Goal: Find specific page/section: Find specific page/section

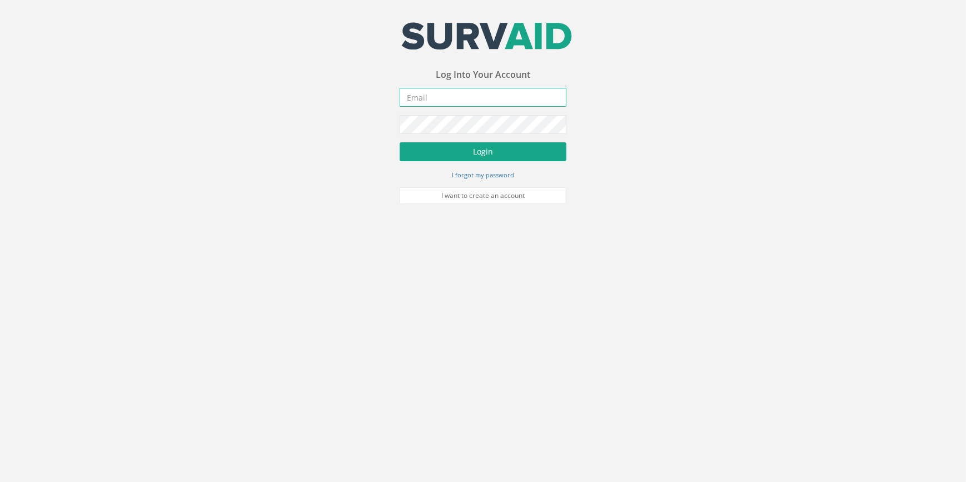
type input "[EMAIL_ADDRESS][PERSON_NAME][DOMAIN_NAME]"
click at [468, 160] on button "Login" at bounding box center [483, 151] width 167 height 19
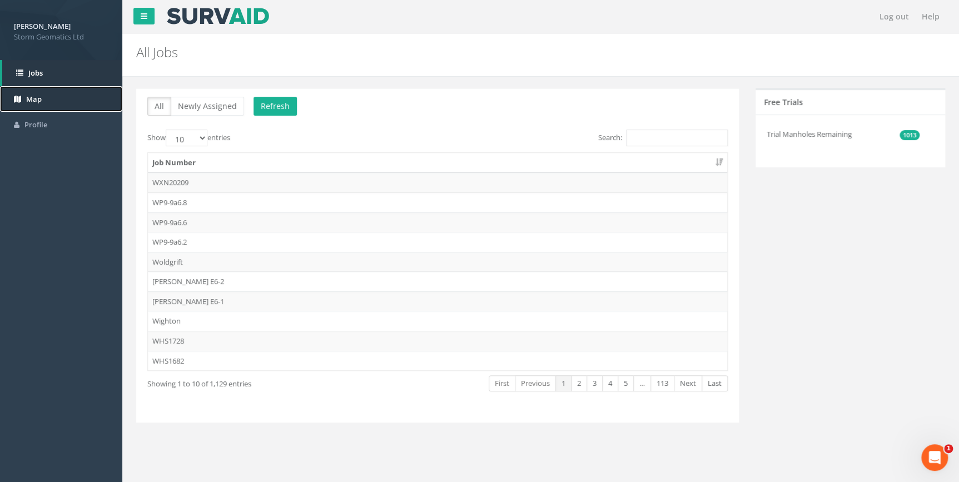
click at [44, 94] on link "Map" at bounding box center [61, 99] width 122 height 26
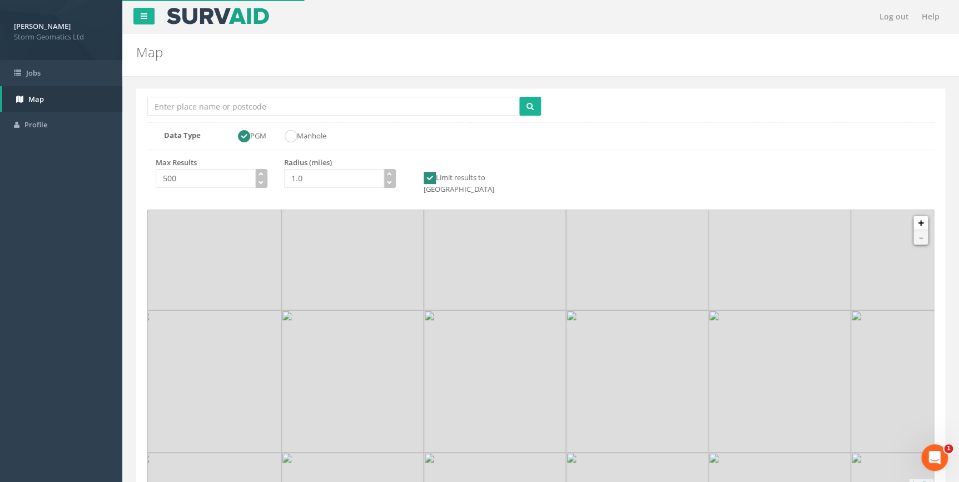
drag, startPoint x: 461, startPoint y: 359, endPoint x: 438, endPoint y: 344, distance: 27.3
click at [438, 344] on img at bounding box center [495, 381] width 142 height 142
drag, startPoint x: 459, startPoint y: 307, endPoint x: 429, endPoint y: 290, distance: 35.1
click at [429, 290] on img at bounding box center [393, 279] width 142 height 142
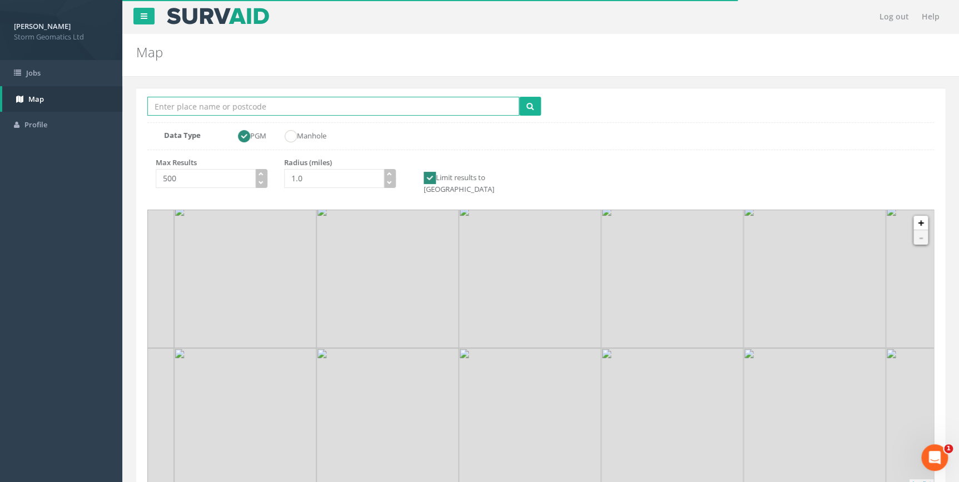
click at [282, 106] on input "Location Search Box" at bounding box center [333, 106] width 372 height 19
type input "[PERSON_NAME]"
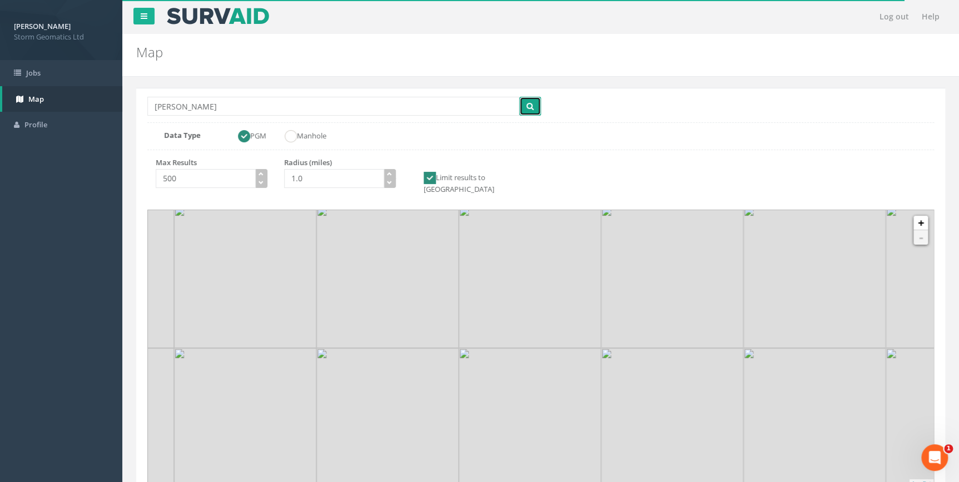
click at [524, 109] on button "submit" at bounding box center [530, 106] width 22 height 19
click at [390, 174] on icon "button" at bounding box center [389, 173] width 5 height 5
click at [390, 173] on icon "button" at bounding box center [389, 173] width 5 height 5
type input "3.0"
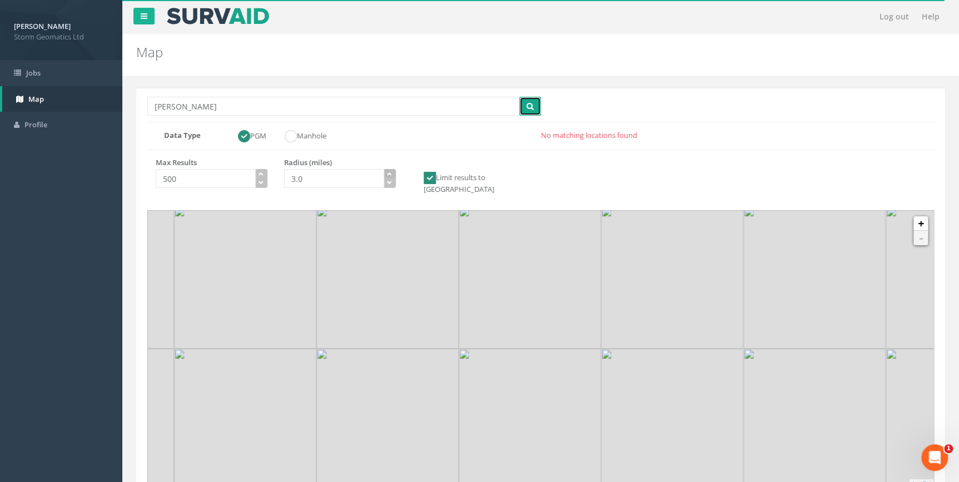
click at [390, 173] on icon "button" at bounding box center [389, 173] width 5 height 5
click at [547, 102] on div "Location Search Box [PERSON_NAME] Multiple Locations Found Data Type PGM Manhol…" at bounding box center [540, 121] width 787 height 49
click at [534, 103] on button "submit" at bounding box center [530, 106] width 22 height 19
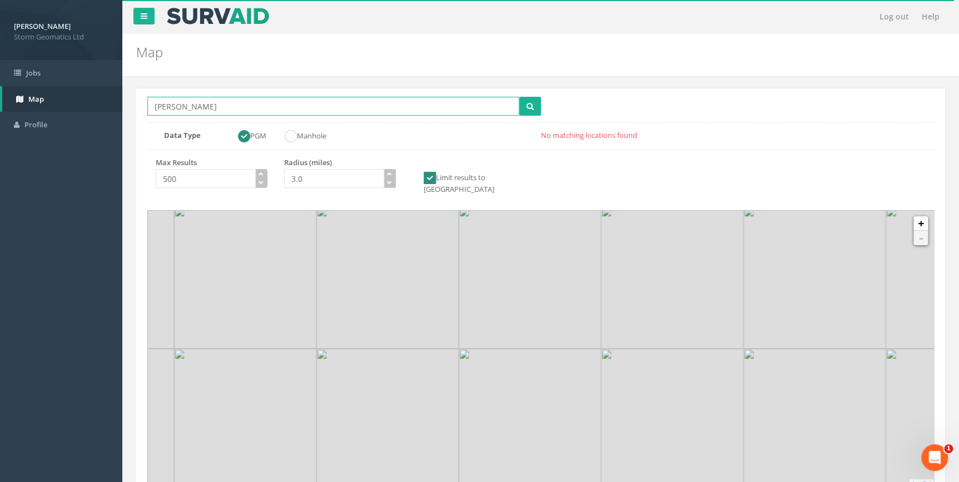
click at [303, 110] on input "[PERSON_NAME]" at bounding box center [333, 106] width 372 height 19
type input "[PERSON_NAME], [GEOGRAPHIC_DATA]"
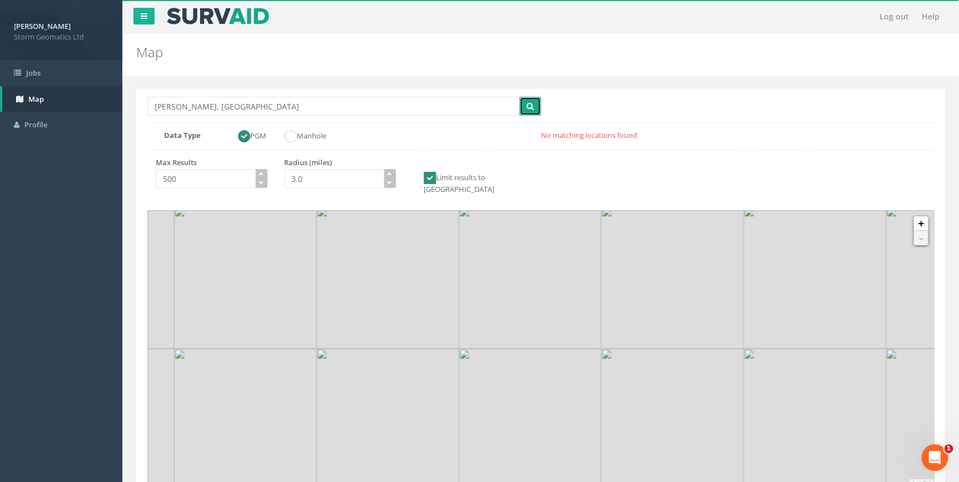
click at [522, 105] on button "submit" at bounding box center [530, 106] width 22 height 19
drag, startPoint x: 549, startPoint y: 332, endPoint x: 440, endPoint y: 275, distance: 123.4
click at [509, 295] on img at bounding box center [459, 346] width 142 height 142
click at [389, 173] on icon "button" at bounding box center [389, 173] width 5 height 5
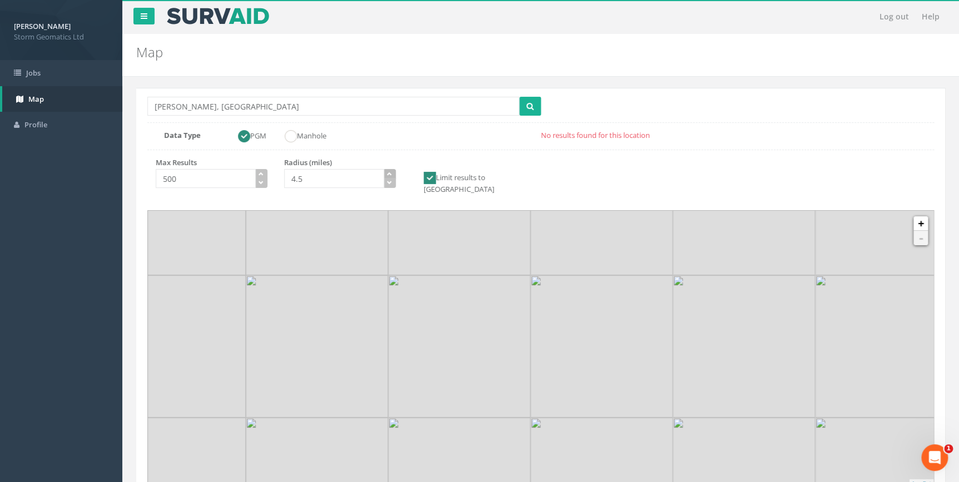
click at [389, 173] on icon "button" at bounding box center [389, 173] width 5 height 5
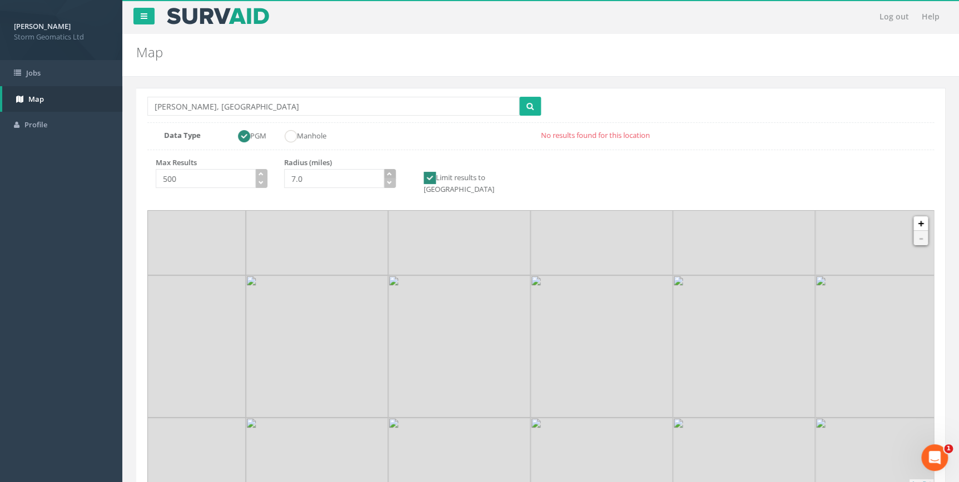
click at [389, 173] on icon "button" at bounding box center [389, 173] width 5 height 5
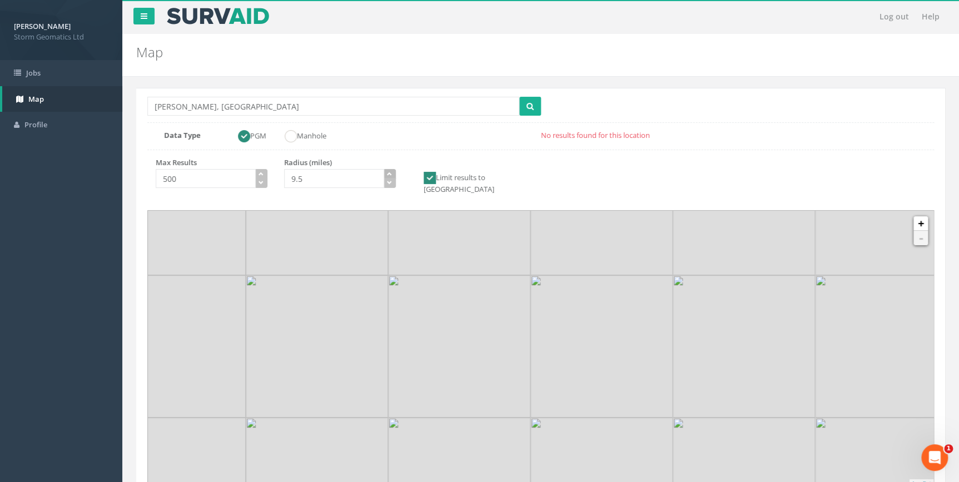
click at [389, 173] on icon "button" at bounding box center [389, 173] width 5 height 5
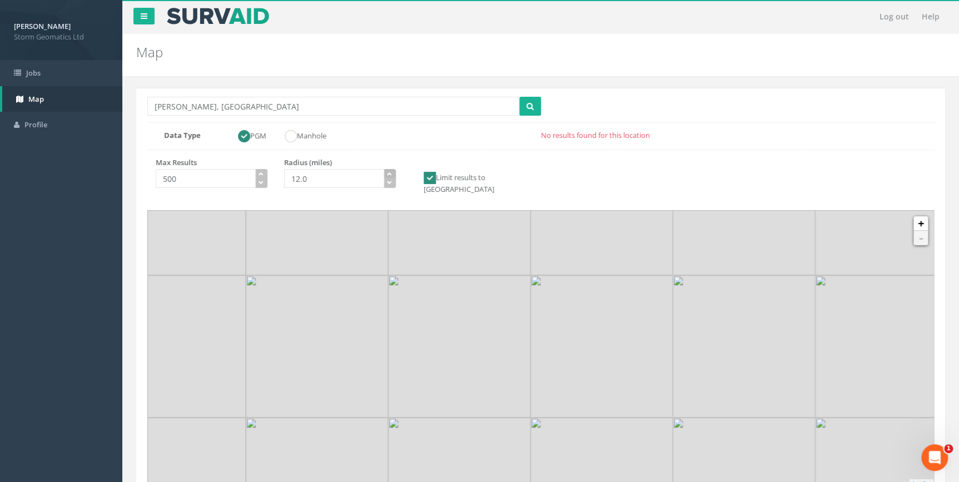
click at [389, 173] on icon "button" at bounding box center [389, 173] width 5 height 5
type input "14.0"
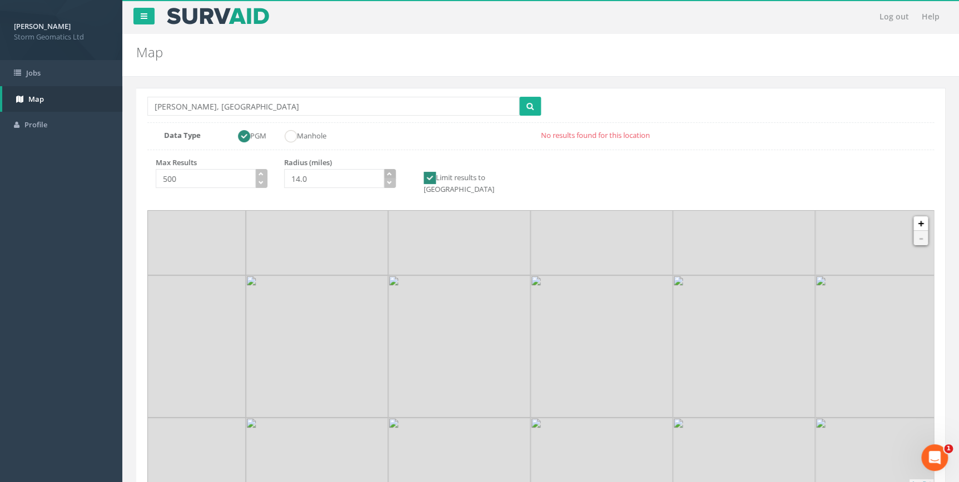
click at [389, 173] on icon "button" at bounding box center [389, 173] width 5 height 5
click at [521, 108] on button "submit" at bounding box center [530, 106] width 22 height 19
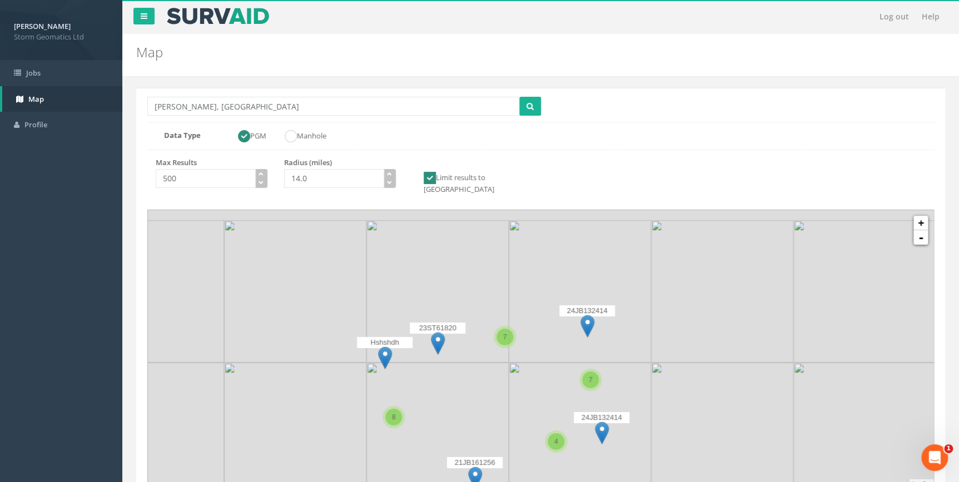
drag, startPoint x: 602, startPoint y: 328, endPoint x: 498, endPoint y: 367, distance: 111.0
click at [555, 376] on img at bounding box center [580, 434] width 142 height 142
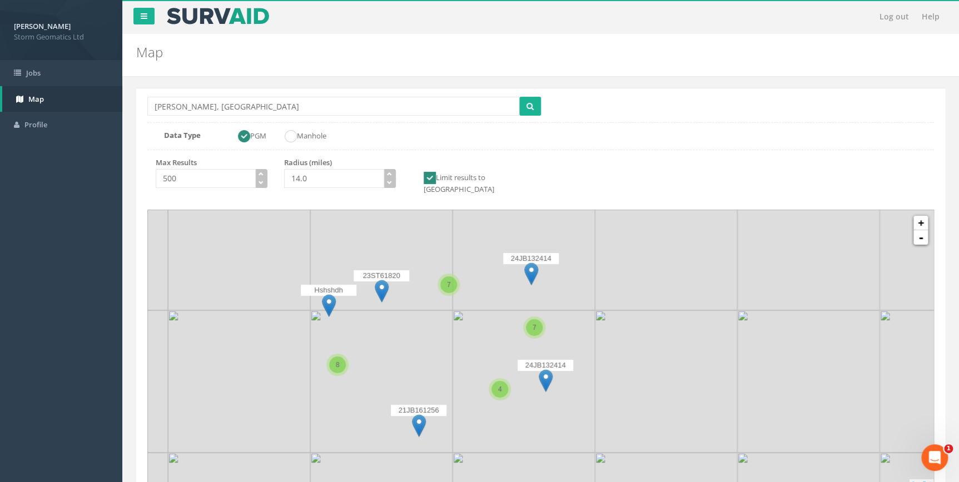
drag, startPoint x: 478, startPoint y: 300, endPoint x: 434, endPoint y: 239, distance: 75.6
click at [434, 239] on icon at bounding box center [485, 296] width 818 height 290
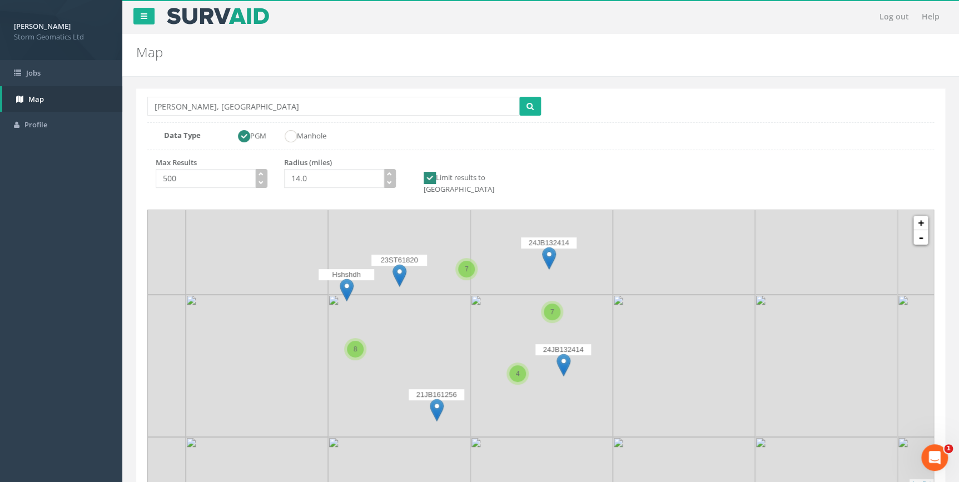
drag, startPoint x: 419, startPoint y: 320, endPoint x: 438, endPoint y: 307, distance: 22.8
click at [438, 307] on icon at bounding box center [560, 337] width 818 height 290
click at [917, 216] on link "+" at bounding box center [920, 223] width 14 height 14
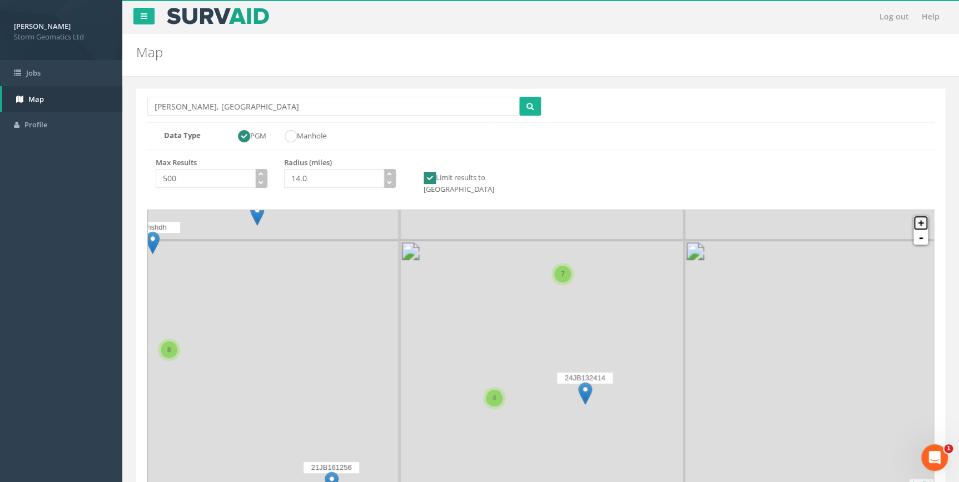
click at [917, 216] on link "+" at bounding box center [920, 223] width 14 height 14
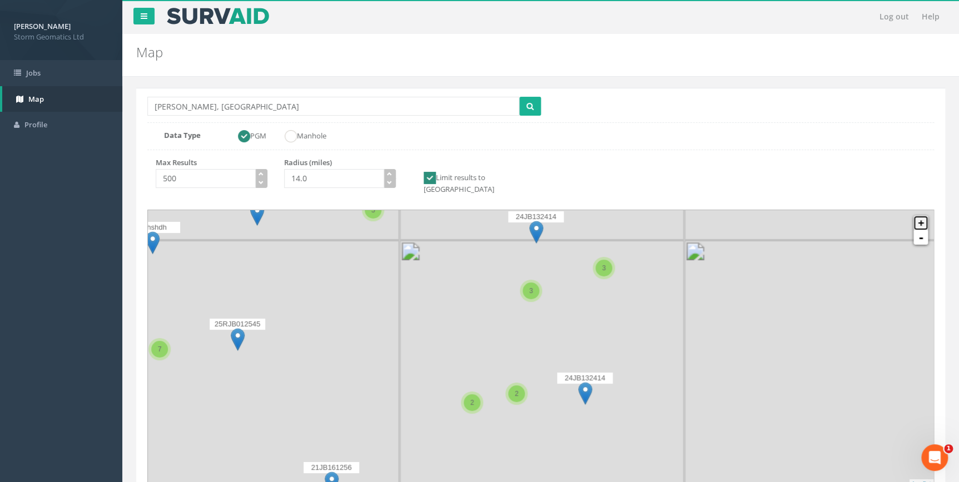
click at [917, 216] on link "+" at bounding box center [920, 223] width 14 height 14
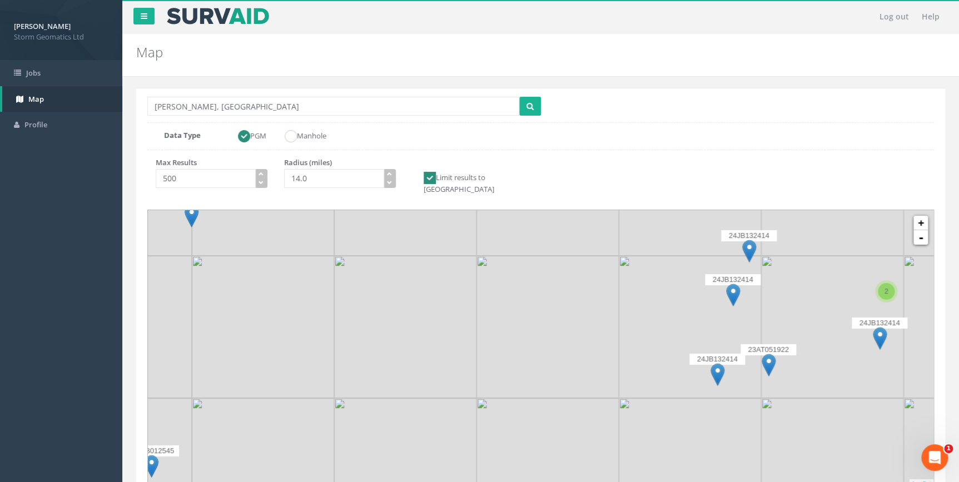
drag, startPoint x: 428, startPoint y: 328, endPoint x: 555, endPoint y: 416, distance: 154.7
click at [649, 455] on icon at bounding box center [759, 474] width 818 height 290
click at [922, 216] on link "+" at bounding box center [920, 223] width 14 height 14
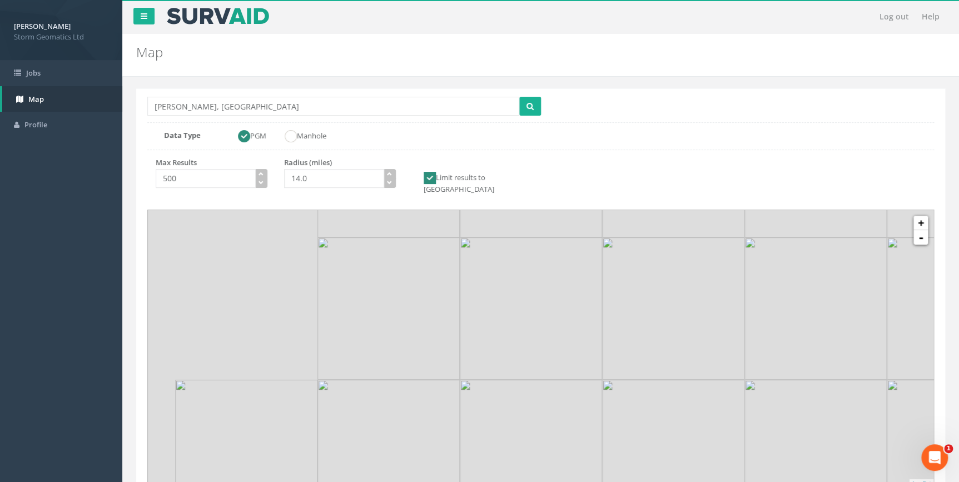
drag, startPoint x: 384, startPoint y: 345, endPoint x: 580, endPoint y: 254, distance: 216.9
click at [580, 254] on icon at bounding box center [733, 277] width 818 height 290
click at [917, 235] on icon at bounding box center [541, 350] width 818 height 290
click at [918, 231] on link "-" at bounding box center [920, 237] width 14 height 14
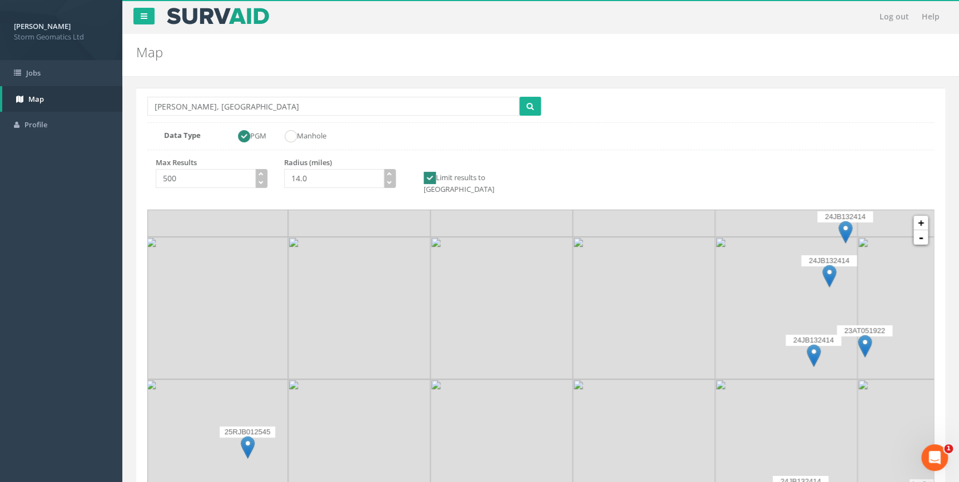
drag, startPoint x: 590, startPoint y: 317, endPoint x: 590, endPoint y: 345, distance: 28.4
click at [590, 345] on icon at bounding box center [541, 374] width 818 height 290
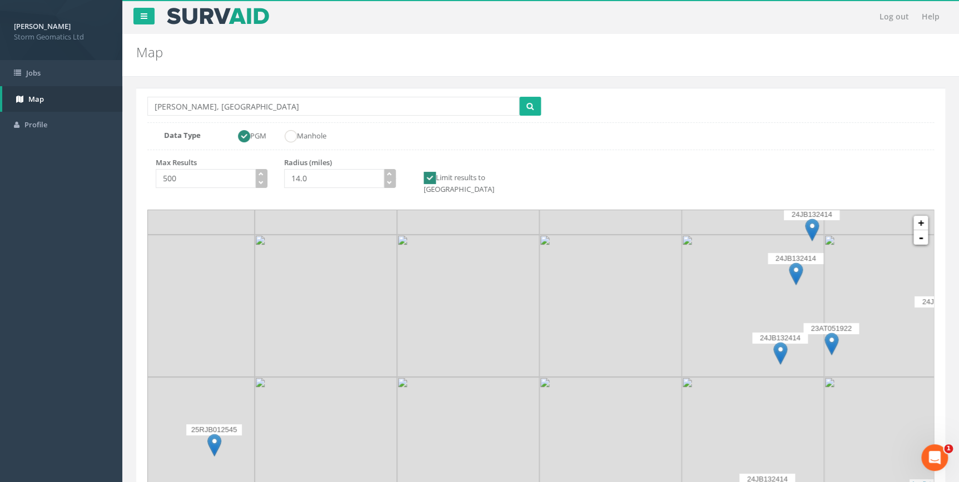
drag, startPoint x: 574, startPoint y: 299, endPoint x: 539, endPoint y: 292, distance: 35.7
click at [539, 292] on icon at bounding box center [507, 343] width 818 height 290
